Goal: Leave review/rating: Leave review/rating

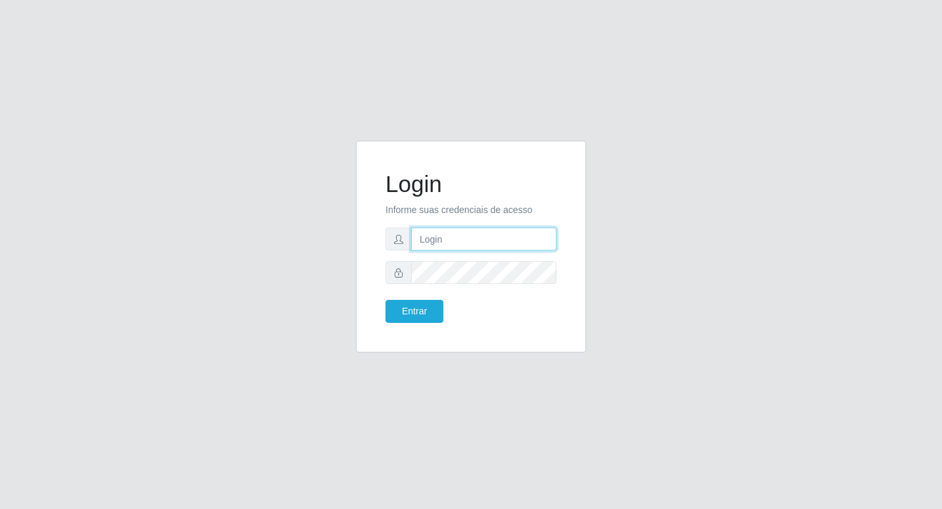
click at [429, 235] on input "text" at bounding box center [483, 239] width 145 height 23
type input "[PERSON_NAME]@b6"
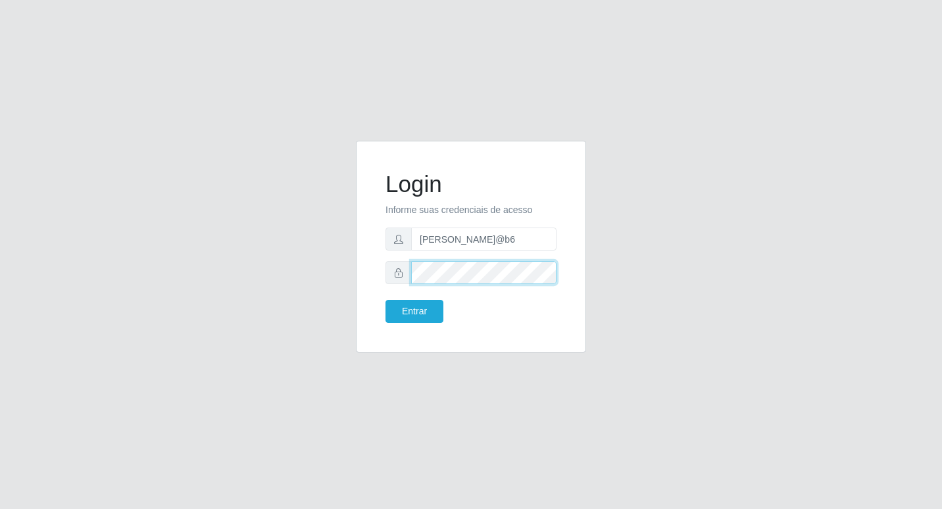
click at [386, 300] on button "Entrar" at bounding box center [415, 311] width 58 height 23
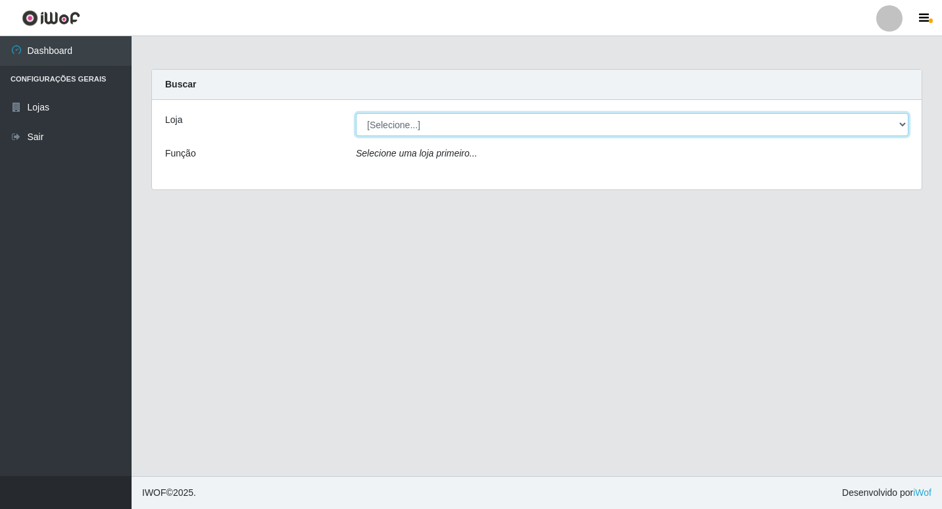
click at [905, 124] on select "[Selecione...] Bemais Supermercados - B6 Colibris" at bounding box center [632, 124] width 553 height 23
select select "406"
click at [356, 113] on select "[Selecione...] Bemais Supermercados - B6 Colibris" at bounding box center [632, 124] width 553 height 23
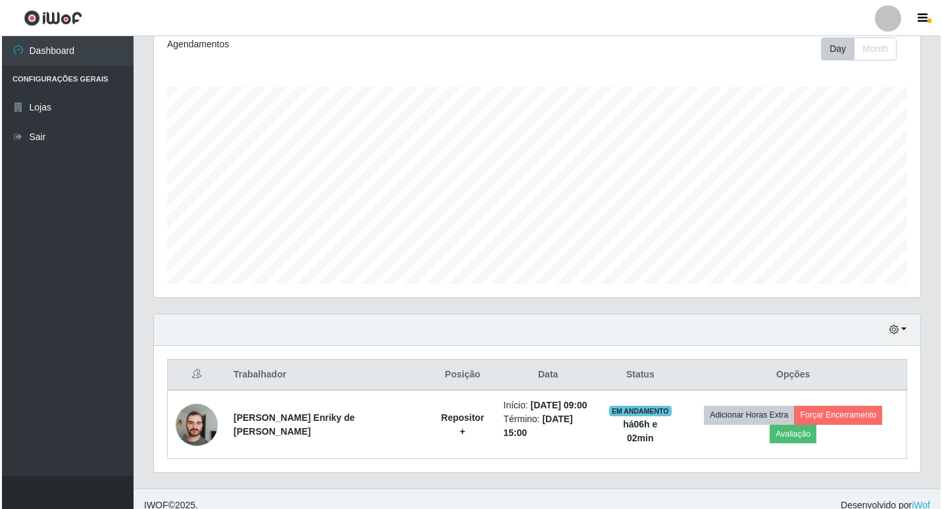
scroll to position [189, 0]
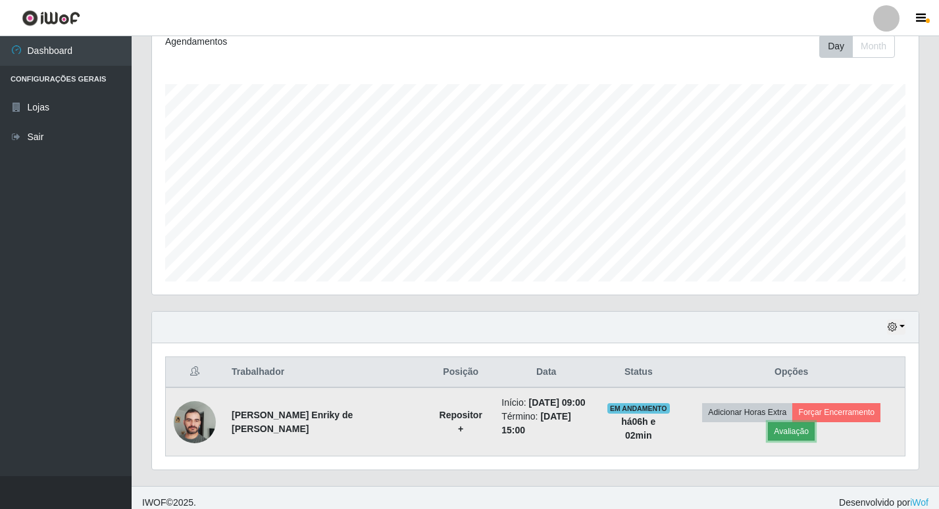
click at [815, 422] on button "Avaliação" at bounding box center [791, 431] width 47 height 18
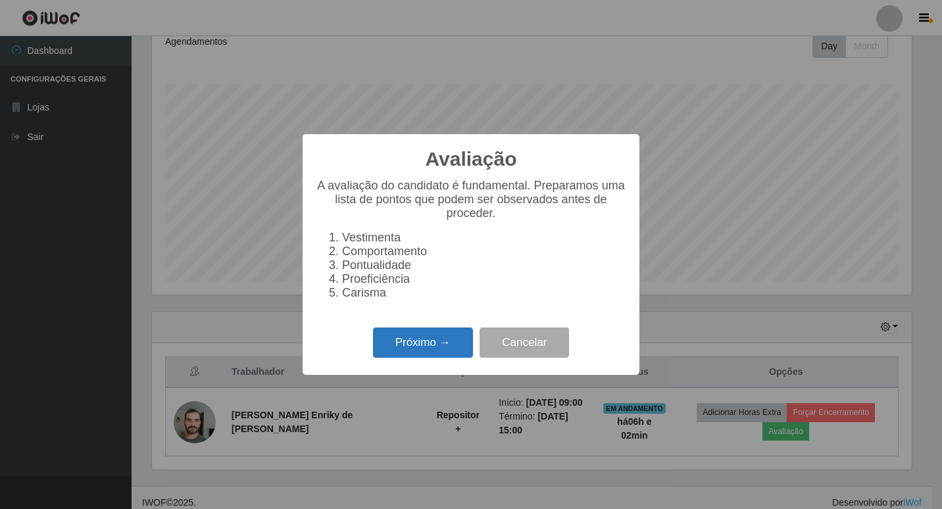
click at [424, 347] on button "Próximo →" at bounding box center [423, 343] width 100 height 31
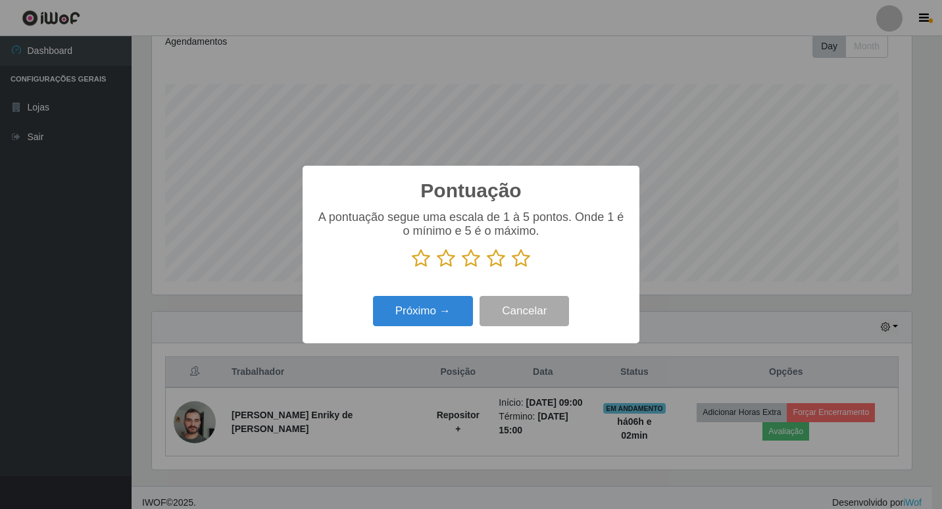
scroll to position [657703, 657216]
click at [521, 259] on icon at bounding box center [521, 259] width 18 height 20
click at [512, 268] on input "radio" at bounding box center [512, 268] width 0 height 0
click at [431, 308] on button "Próximo →" at bounding box center [423, 311] width 100 height 31
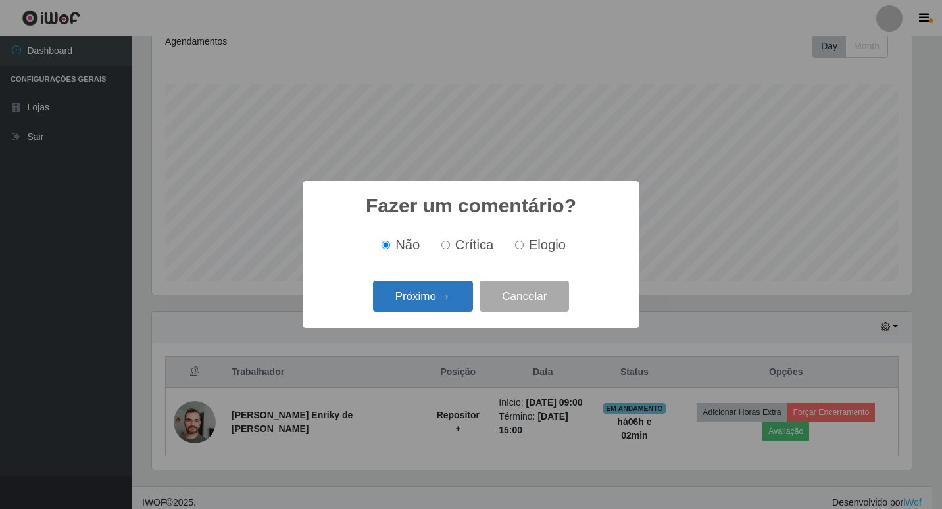
click at [432, 297] on button "Próximo →" at bounding box center [423, 296] width 100 height 31
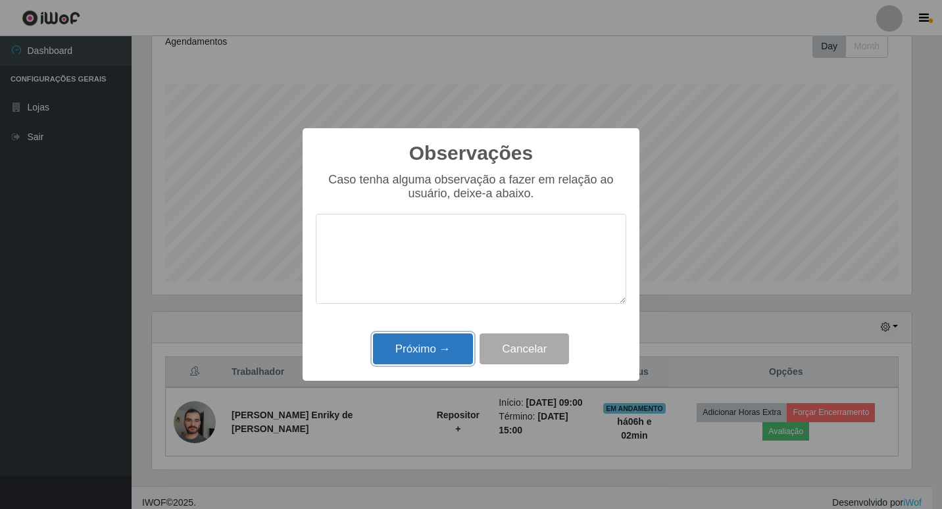
click at [433, 347] on button "Próximo →" at bounding box center [423, 349] width 100 height 31
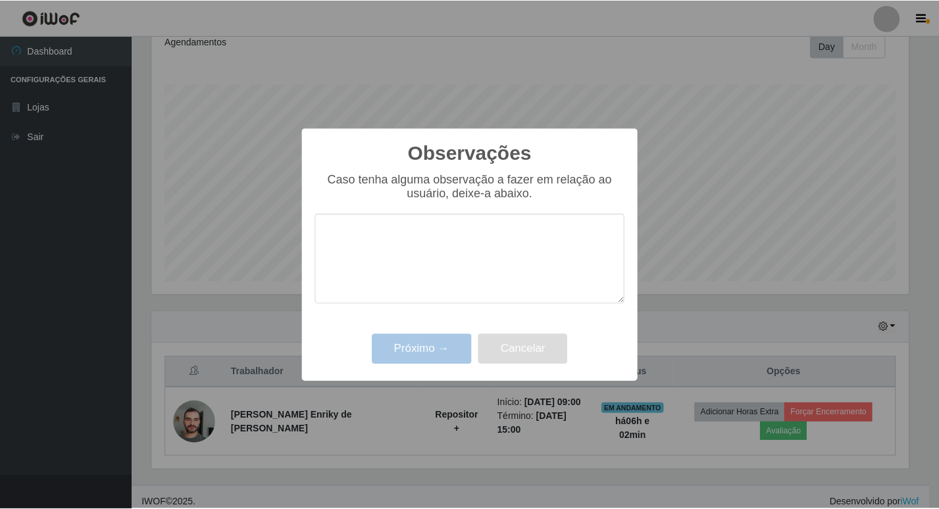
scroll to position [273, 767]
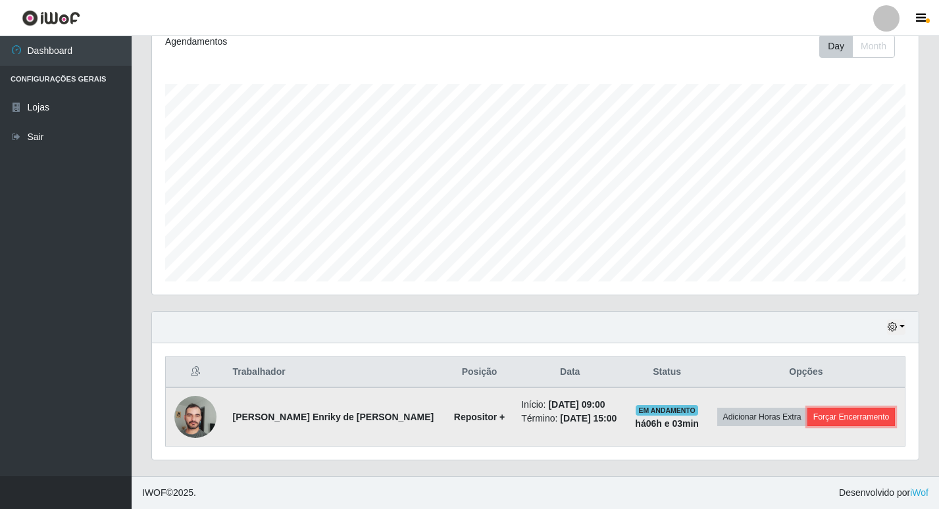
click at [831, 415] on button "Forçar Encerramento" at bounding box center [851, 417] width 88 height 18
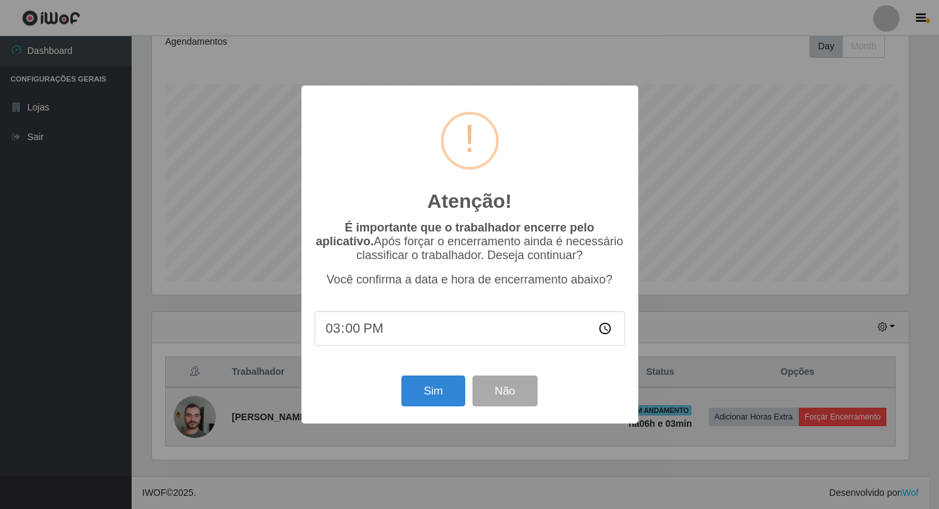
scroll to position [273, 760]
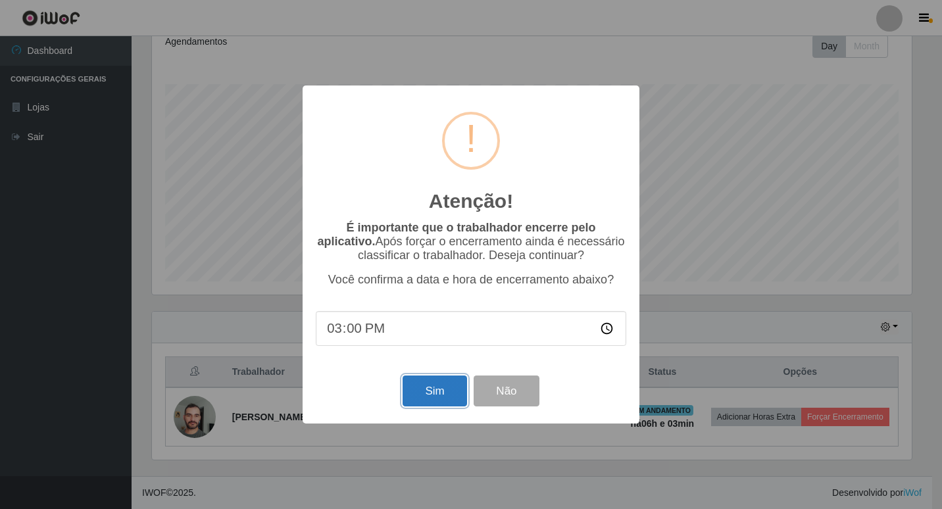
click at [432, 390] on button "Sim" at bounding box center [435, 391] width 64 height 31
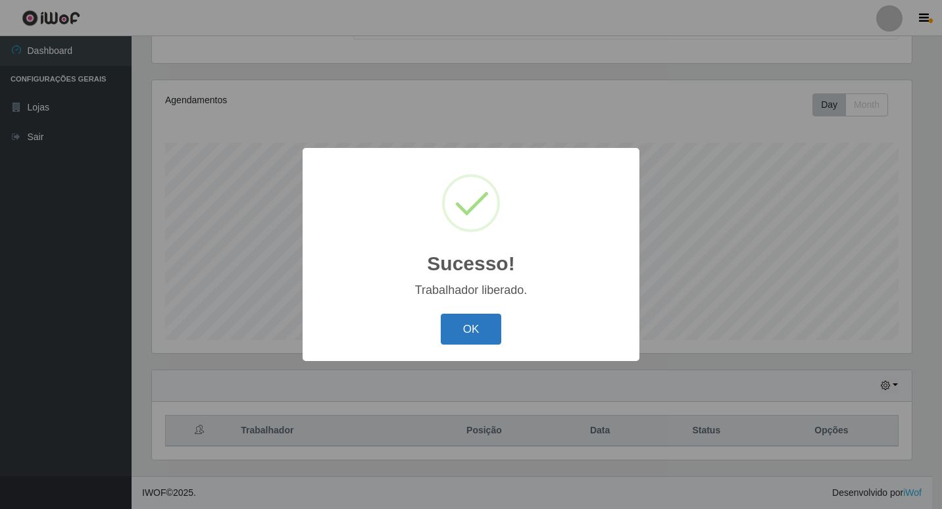
click at [480, 324] on button "OK" at bounding box center [471, 329] width 61 height 31
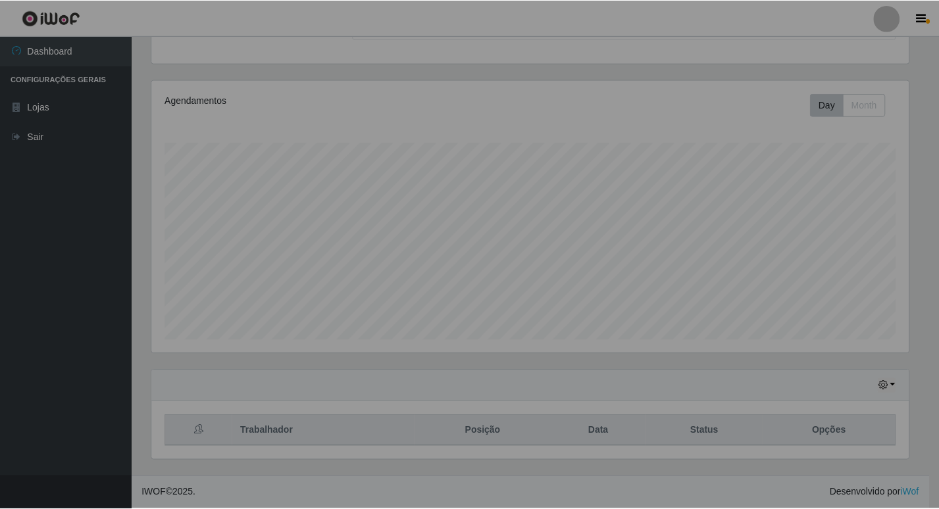
scroll to position [273, 767]
